Goal: Check status: Check status

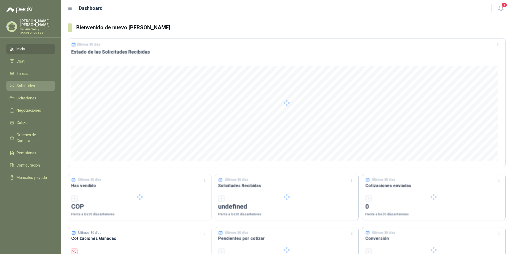
click at [25, 83] on span "Solicitudes" at bounding box center [26, 86] width 18 height 6
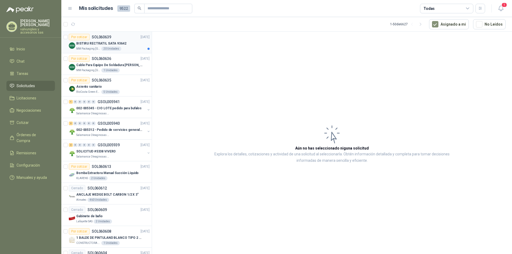
click at [91, 44] on p "BISTIRU RECTRATIL SATA 93642" at bounding box center [101, 43] width 50 height 5
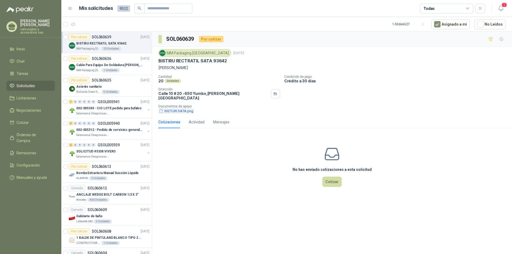
click at [183, 109] on button "bISTURI SATA.png" at bounding box center [175, 111] width 35 height 6
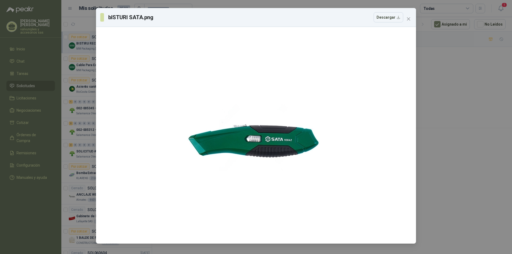
click at [407, 19] on icon "close" at bounding box center [408, 19] width 4 height 4
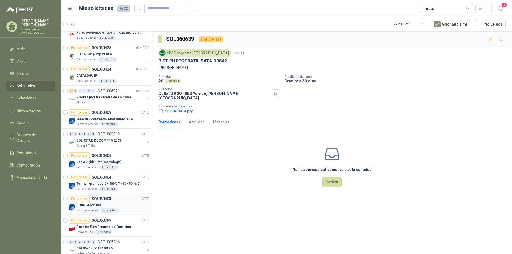
scroll to position [867, 0]
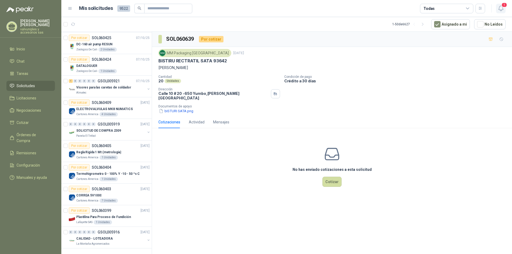
click at [501, 9] on icon "button" at bounding box center [500, 8] width 7 height 7
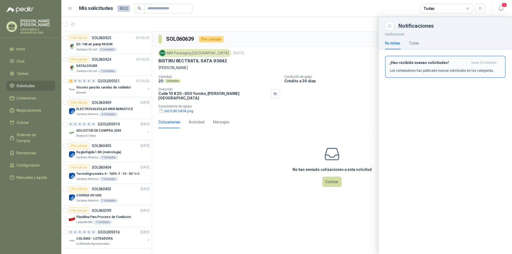
click at [411, 65] on div "¡Has recibido nuevas solicitudes! hace 22 minutos Los compradores han publicado…" at bounding box center [445, 67] width 111 height 13
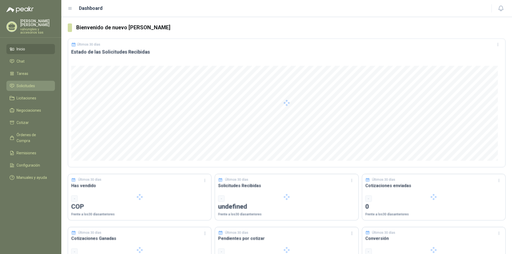
click at [22, 83] on span "Solicitudes" at bounding box center [26, 86] width 18 height 6
